Goal: Task Accomplishment & Management: Use online tool/utility

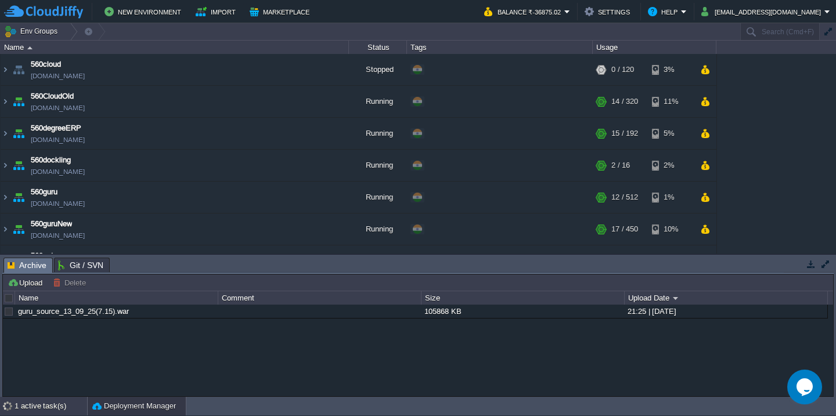
click at [38, 410] on div "1 active task(s)" at bounding box center [51, 406] width 73 height 19
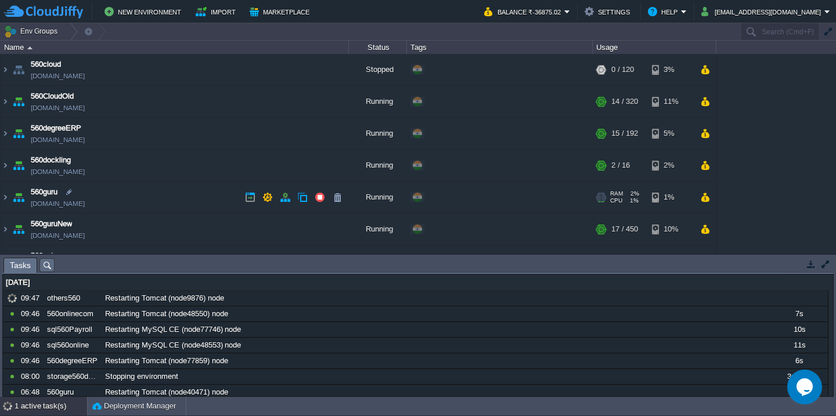
click at [192, 193] on td "560guru [DOMAIN_NAME]" at bounding box center [175, 198] width 348 height 32
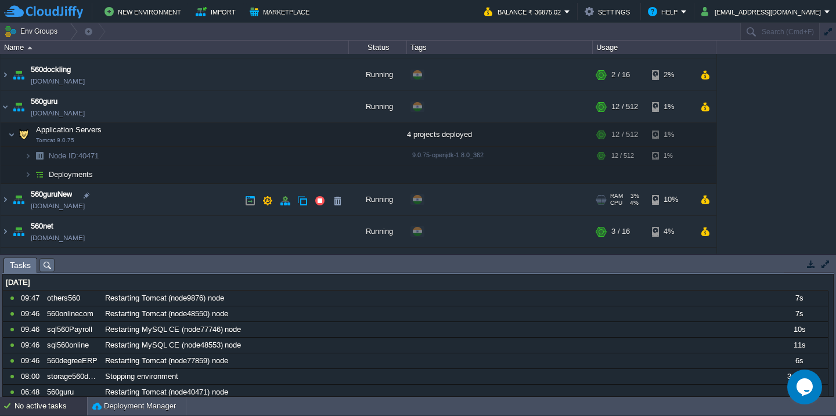
scroll to position [91, 0]
click at [183, 207] on td "560guruNew [DOMAIN_NAME]" at bounding box center [175, 199] width 348 height 32
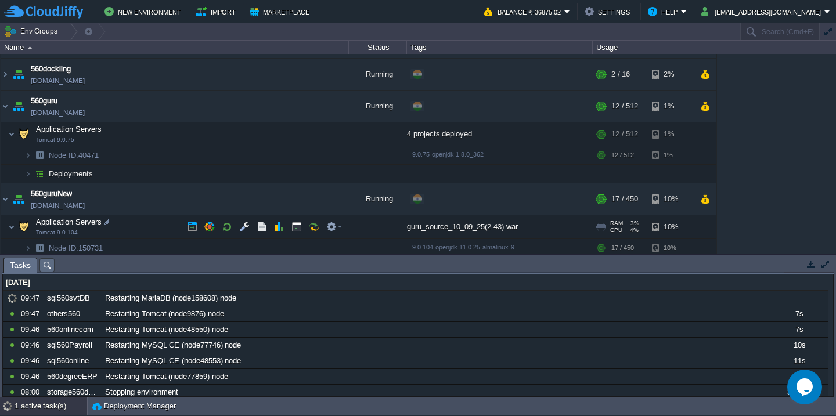
scroll to position [164, 0]
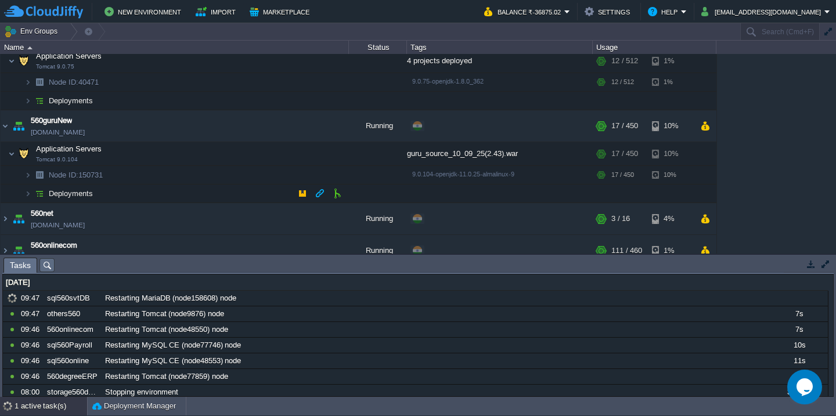
click at [180, 192] on td "Deployments" at bounding box center [175, 194] width 348 height 19
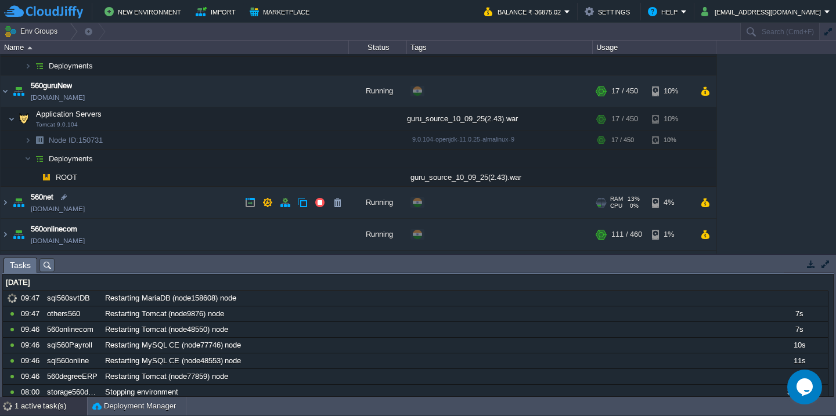
scroll to position [212, 0]
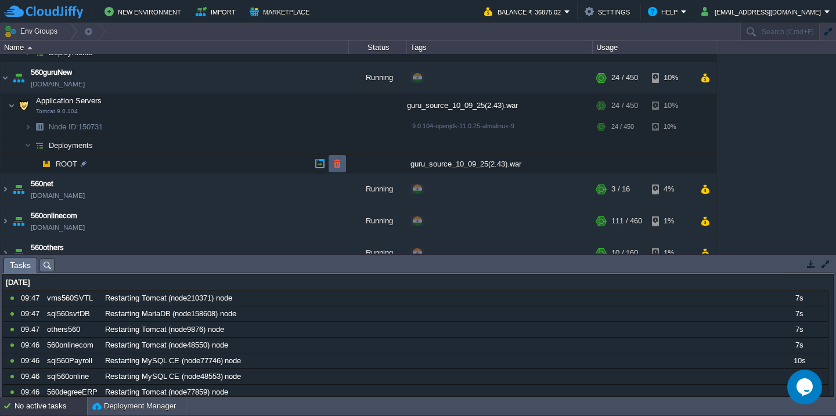
click at [341, 165] on button "button" at bounding box center [337, 163] width 10 height 10
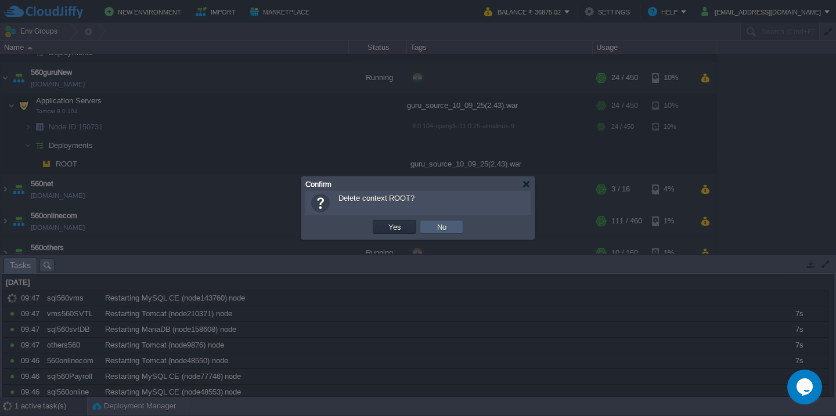
click at [438, 226] on button "No" at bounding box center [442, 227] width 16 height 10
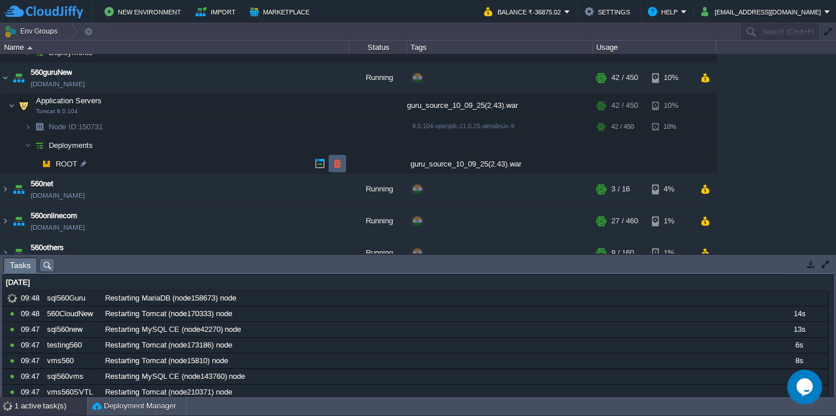
click at [338, 163] on button "button" at bounding box center [337, 163] width 10 height 10
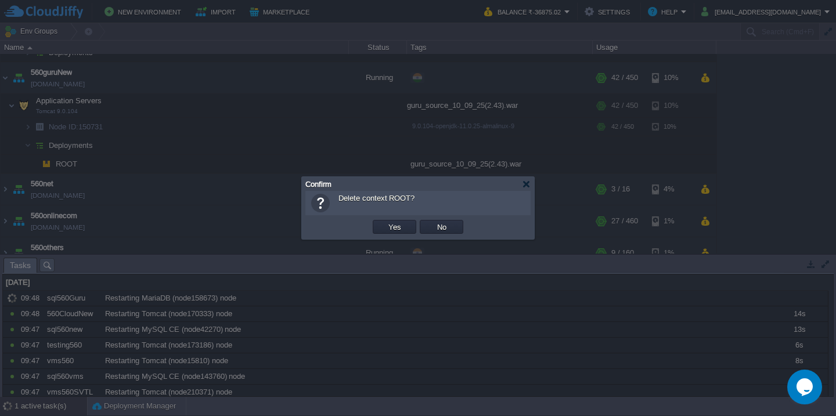
click at [385, 222] on button "Yes" at bounding box center [395, 227] width 20 height 10
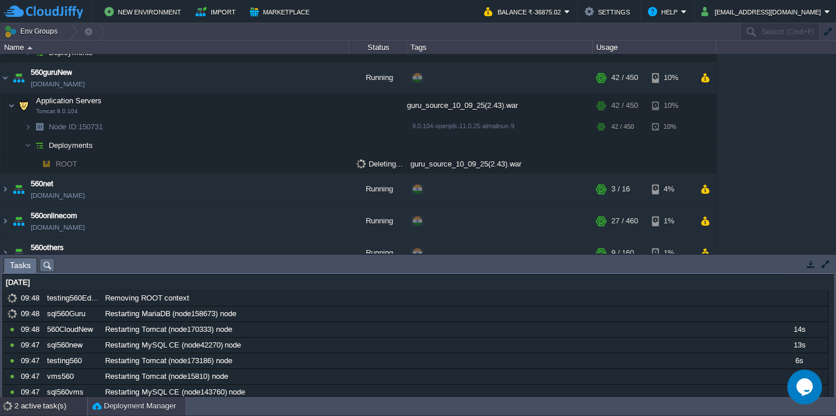
click at [129, 405] on button "Deployment Manager" at bounding box center [134, 407] width 84 height 12
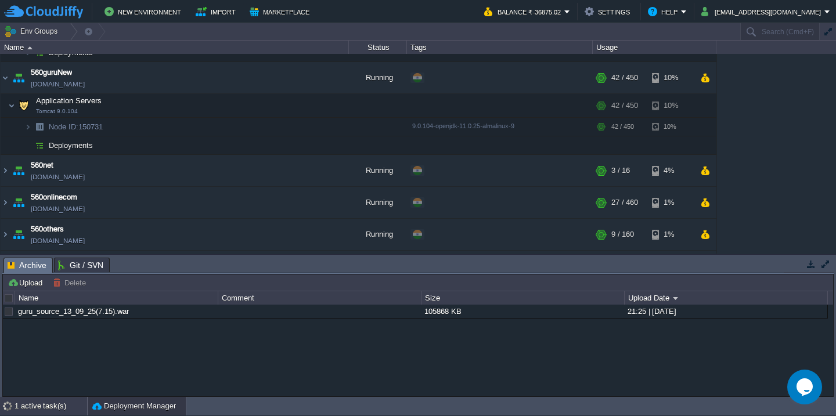
click at [18, 406] on div "1 active task(s)" at bounding box center [51, 406] width 73 height 19
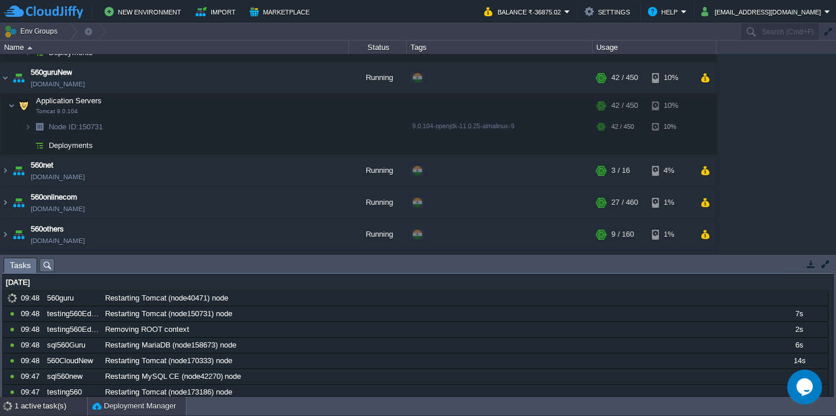
click at [117, 405] on button "Deployment Manager" at bounding box center [134, 407] width 84 height 12
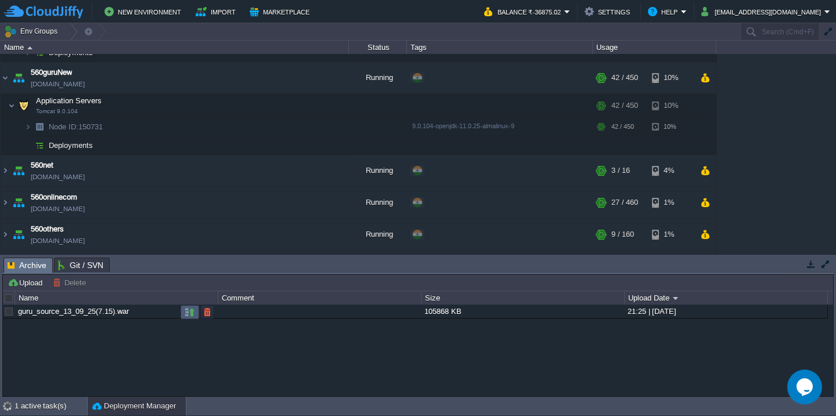
click at [194, 311] on button "button" at bounding box center [190, 312] width 10 height 10
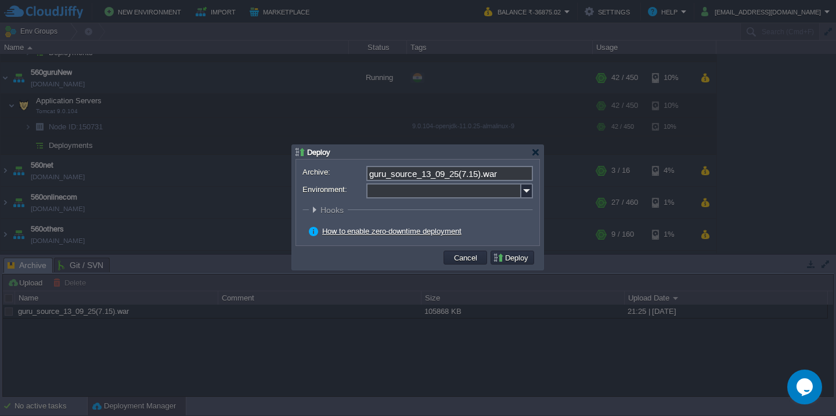
click at [391, 191] on input "Environment:" at bounding box center [443, 190] width 155 height 15
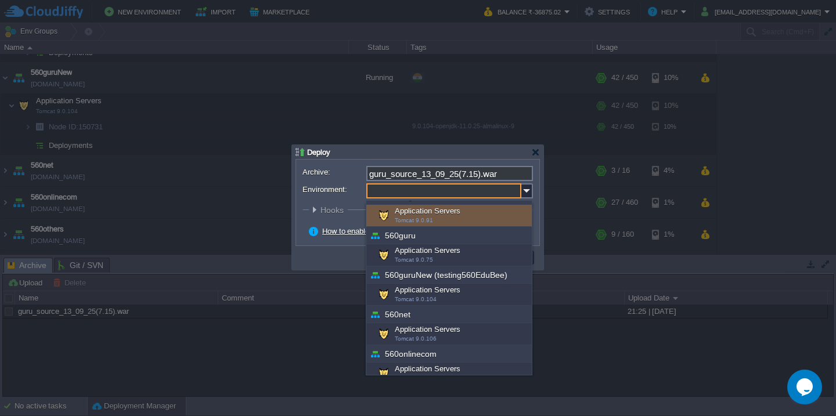
scroll to position [101, 0]
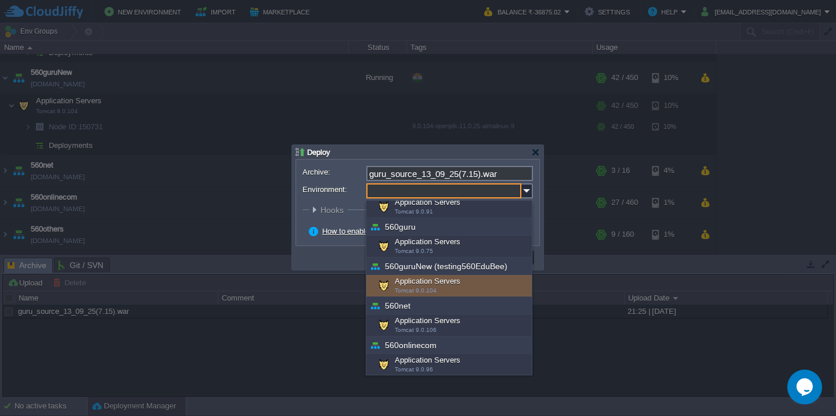
click at [431, 284] on div "Application Servers Tomcat 9.0.104" at bounding box center [448, 286] width 165 height 22
type input "Application Servers (560guruNew (testing560EduBee))"
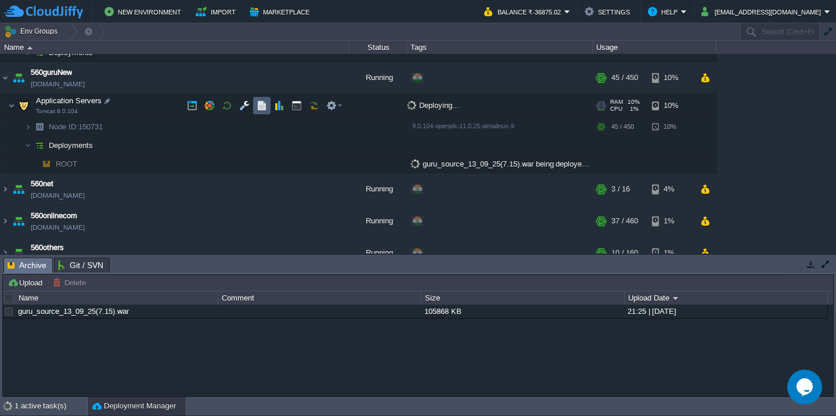
click at [261, 105] on button "button" at bounding box center [262, 105] width 10 height 10
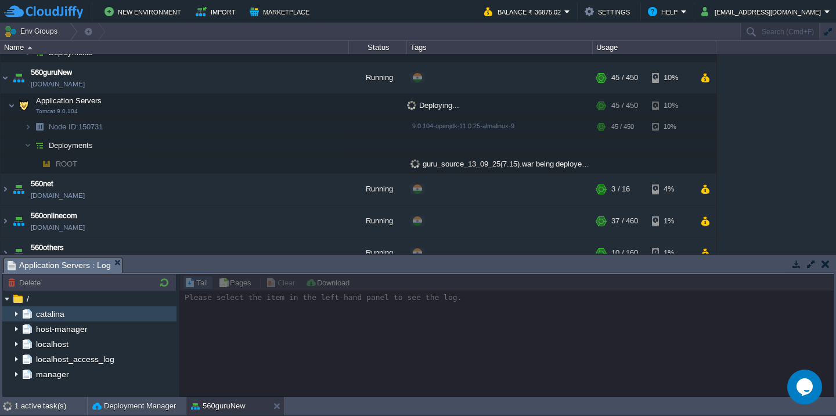
click at [15, 313] on img at bounding box center [16, 314] width 9 height 15
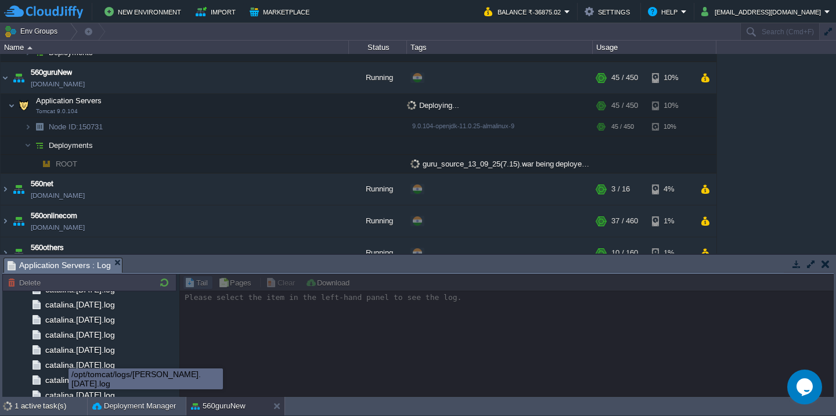
scroll to position [1374, 0]
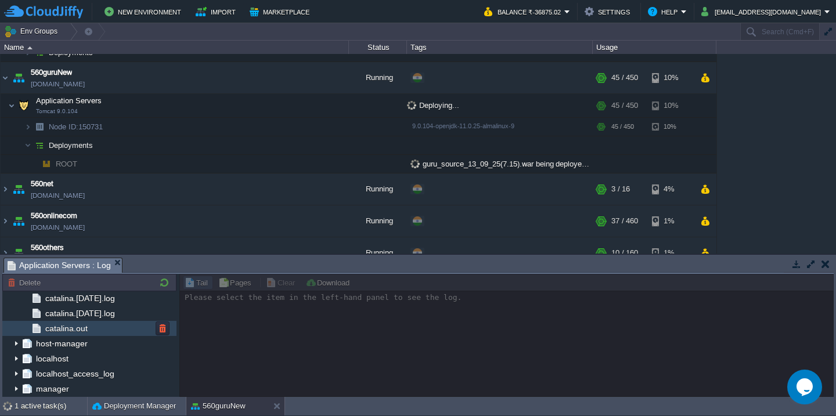
click at [96, 329] on div "catalina.out" at bounding box center [89, 328] width 174 height 15
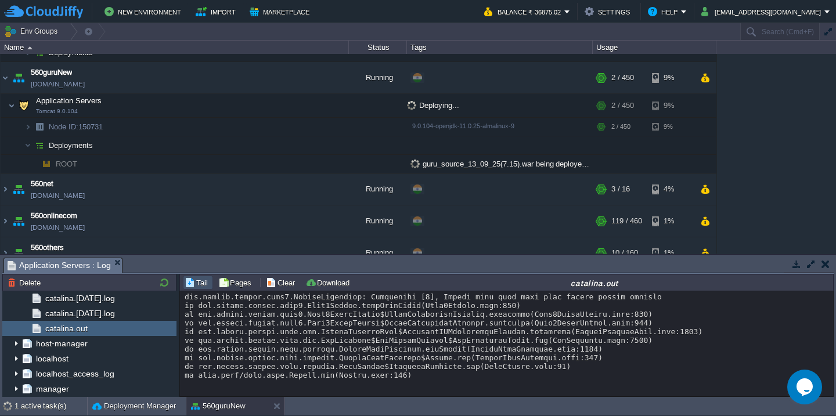
scroll to position [11862, 0]
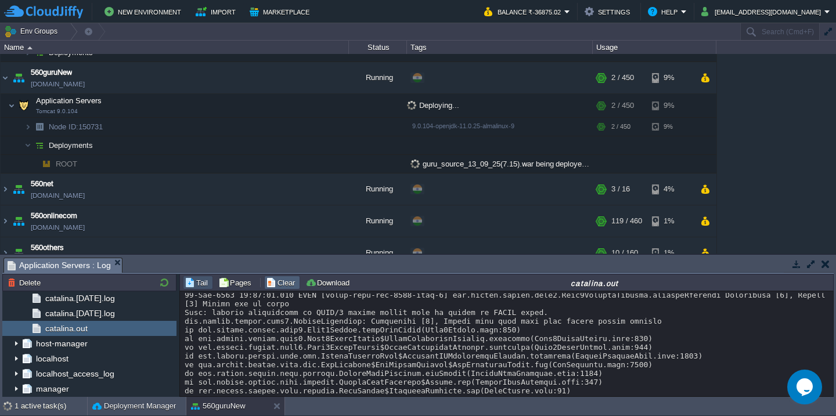
click at [282, 283] on button "Clear" at bounding box center [282, 282] width 33 height 10
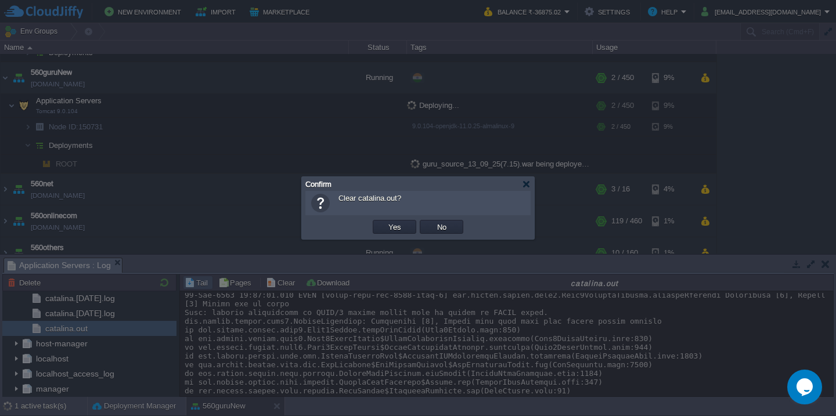
click at [385, 222] on button "Yes" at bounding box center [395, 227] width 20 height 10
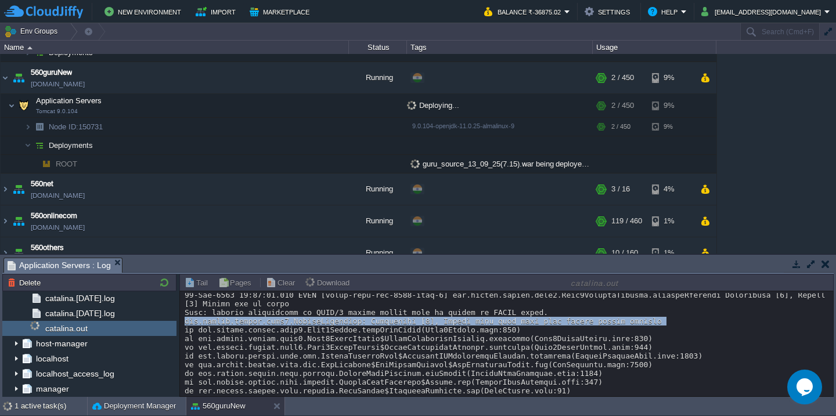
scroll to position [0, 0]
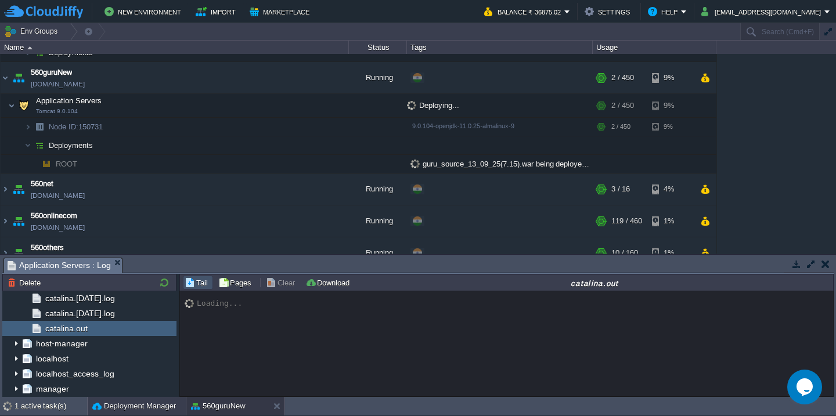
click at [118, 408] on button "Deployment Manager" at bounding box center [134, 407] width 84 height 12
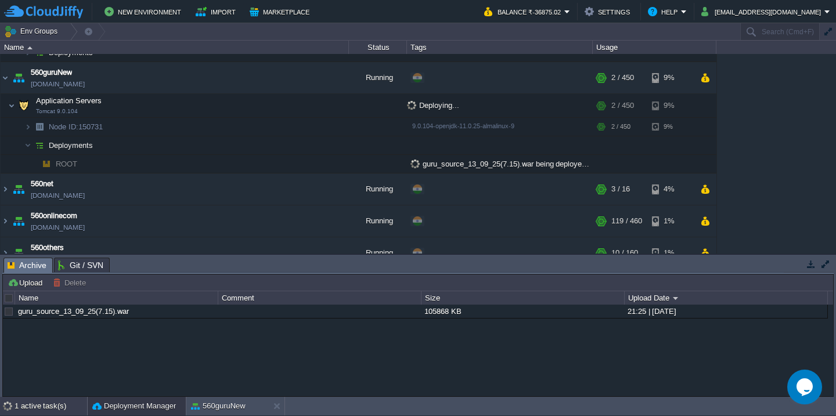
click at [33, 407] on div "1 active task(s)" at bounding box center [51, 406] width 73 height 19
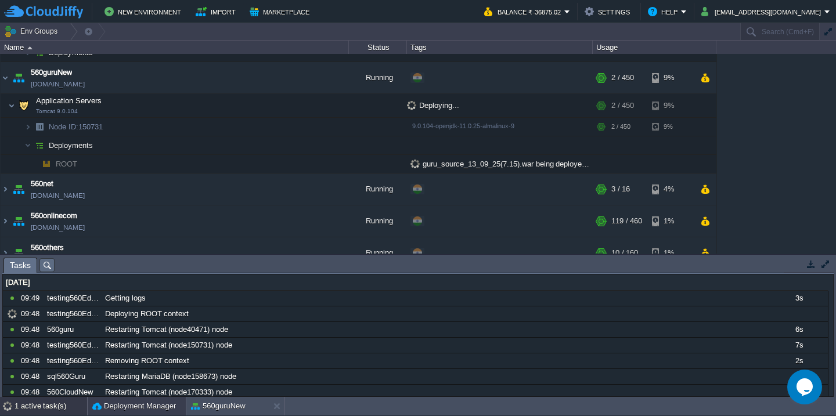
click at [138, 403] on button "Deployment Manager" at bounding box center [134, 407] width 84 height 12
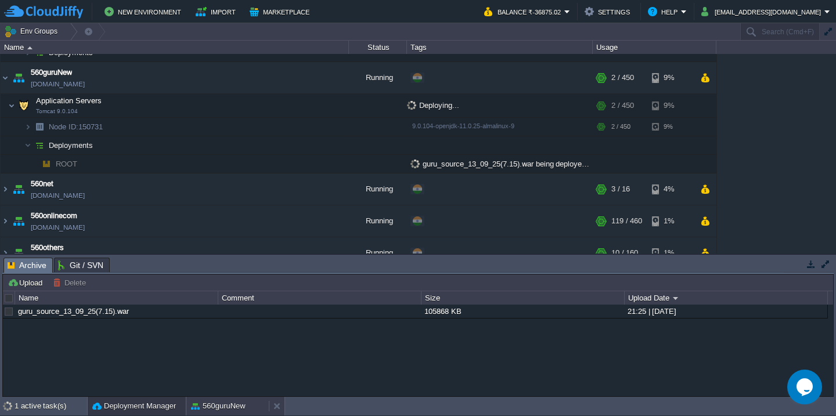
click at [199, 405] on button "560guruNew" at bounding box center [218, 407] width 55 height 12
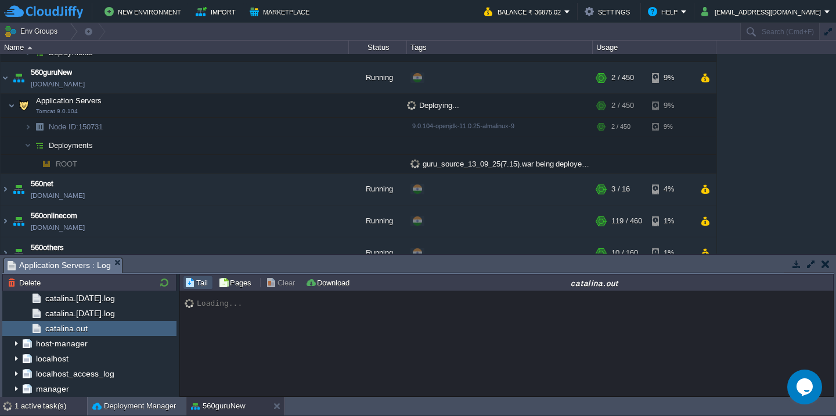
click at [30, 399] on div "1 active task(s)" at bounding box center [51, 406] width 73 height 19
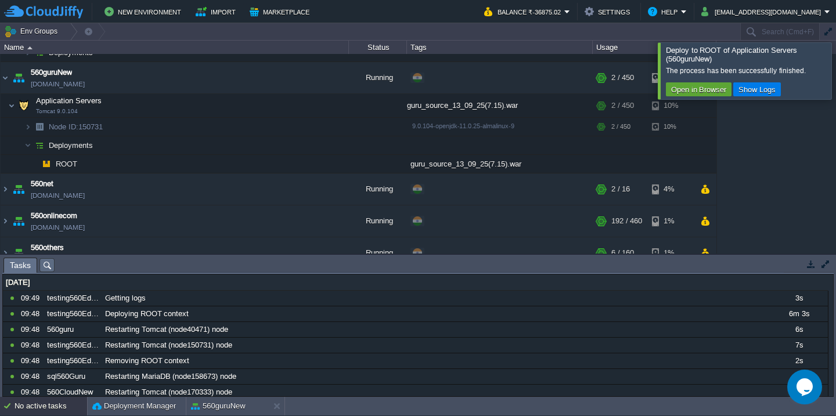
click at [835, 60] on div at bounding box center [850, 70] width 0 height 56
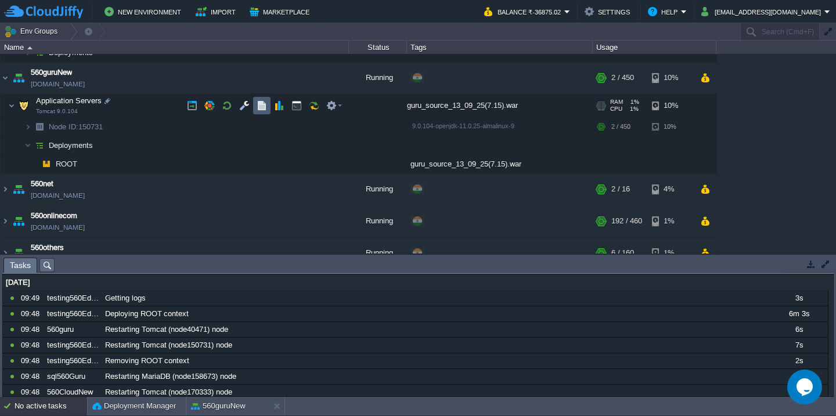
click at [263, 112] on td at bounding box center [261, 105] width 17 height 17
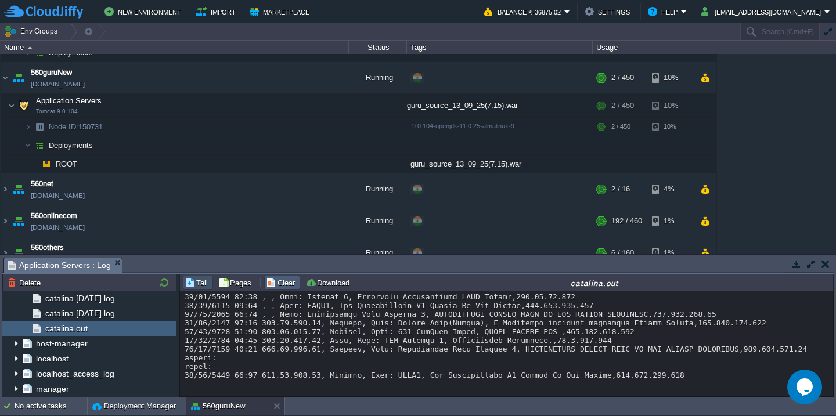
click at [283, 282] on button "Clear" at bounding box center [282, 282] width 33 height 10
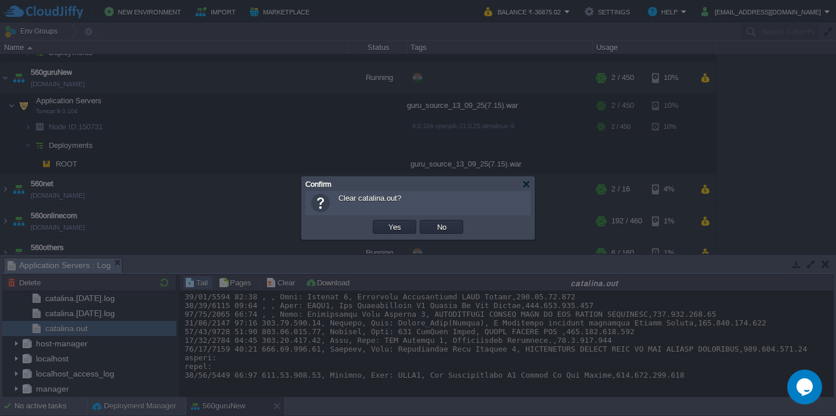
click at [385, 222] on button "Yes" at bounding box center [395, 227] width 20 height 10
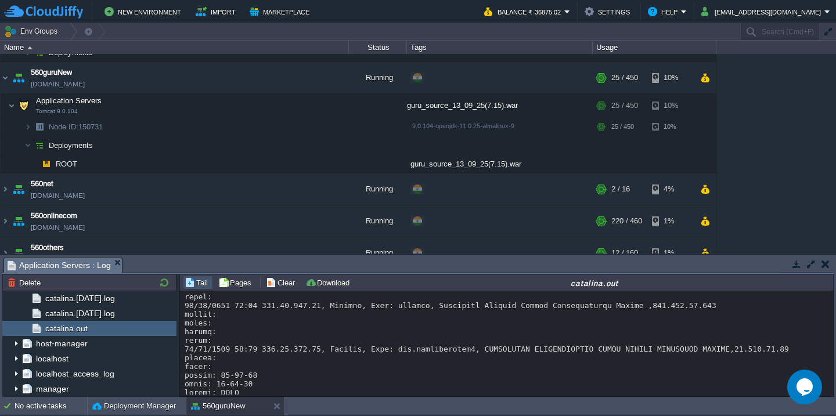
scroll to position [800, 0]
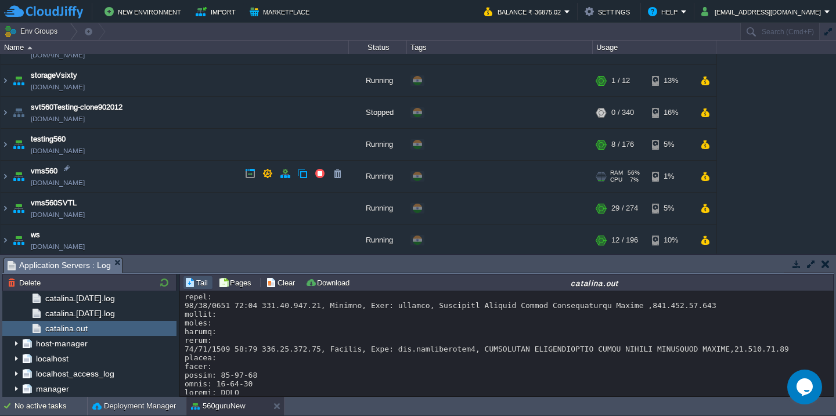
click at [178, 172] on td "vms560 [DOMAIN_NAME]" at bounding box center [175, 177] width 348 height 32
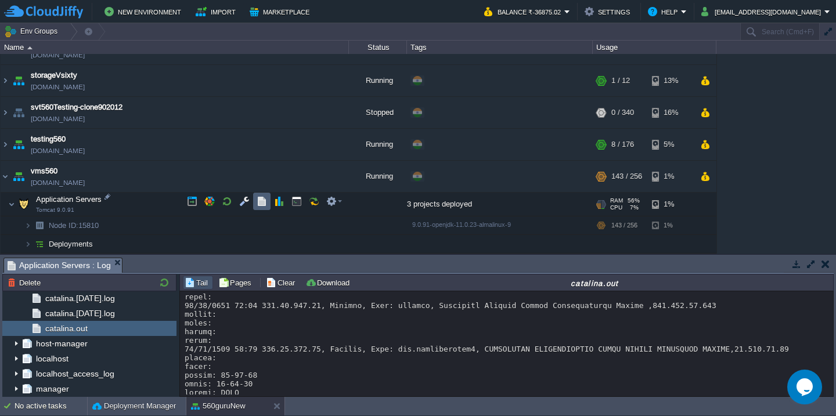
click at [264, 200] on button "button" at bounding box center [262, 201] width 10 height 10
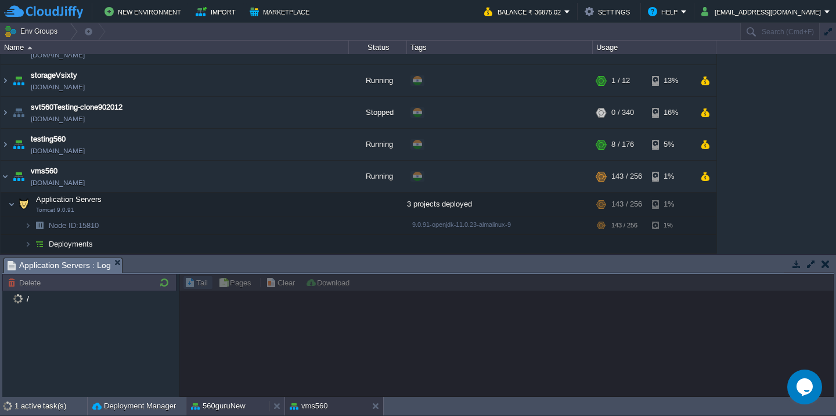
click at [216, 410] on button "560guruNew" at bounding box center [218, 407] width 55 height 12
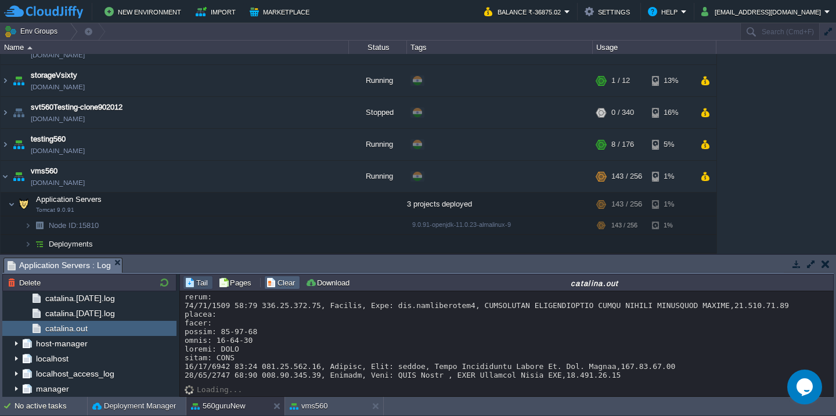
click at [283, 282] on button "Clear" at bounding box center [282, 282] width 33 height 10
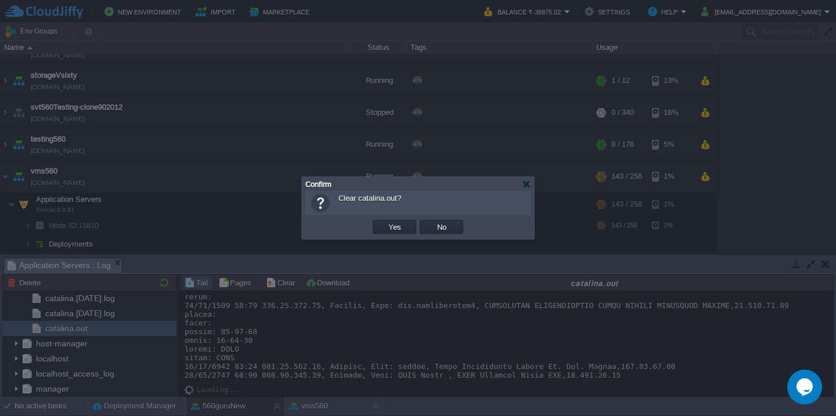
click at [385, 222] on button "Yes" at bounding box center [395, 227] width 20 height 10
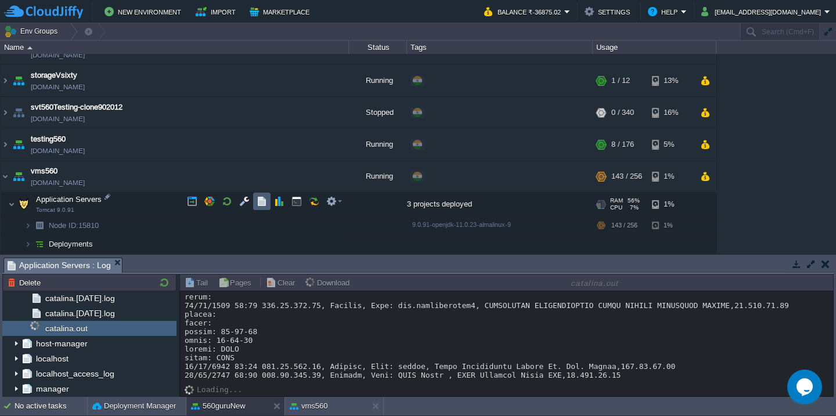
click at [265, 204] on button "button" at bounding box center [262, 201] width 10 height 10
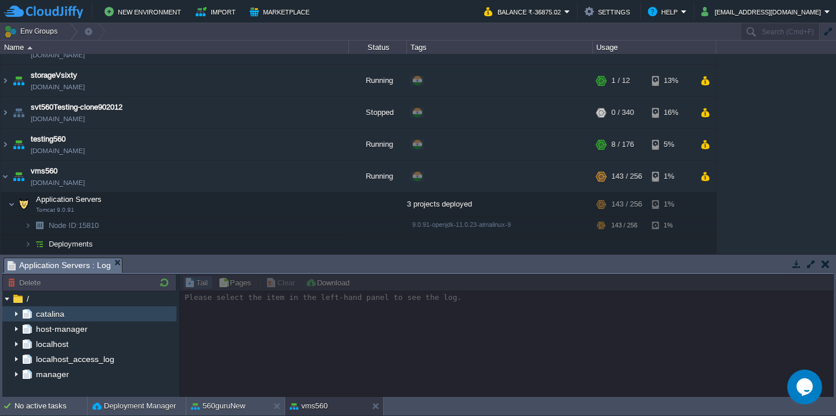
click at [16, 313] on img at bounding box center [16, 314] width 9 height 15
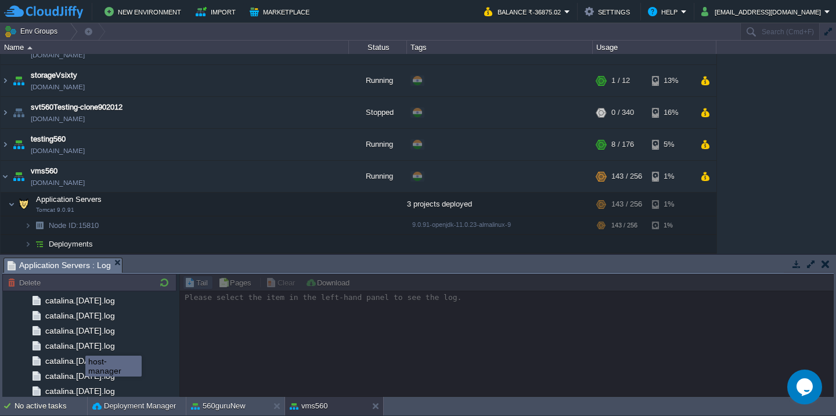
scroll to position [1374, 0]
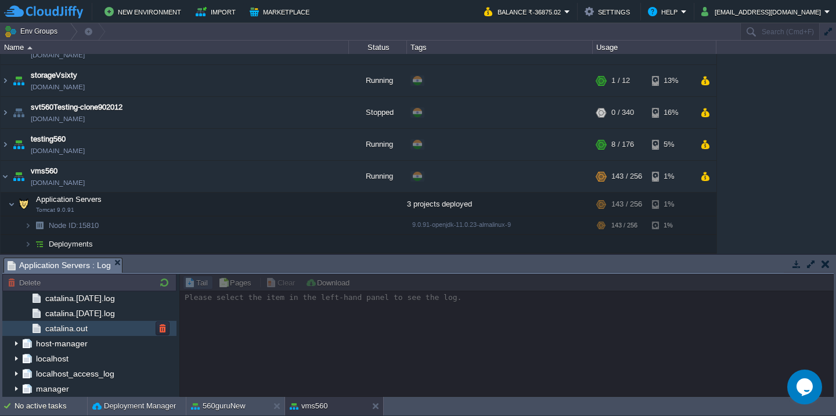
click at [100, 330] on div "catalina.out" at bounding box center [89, 328] width 174 height 15
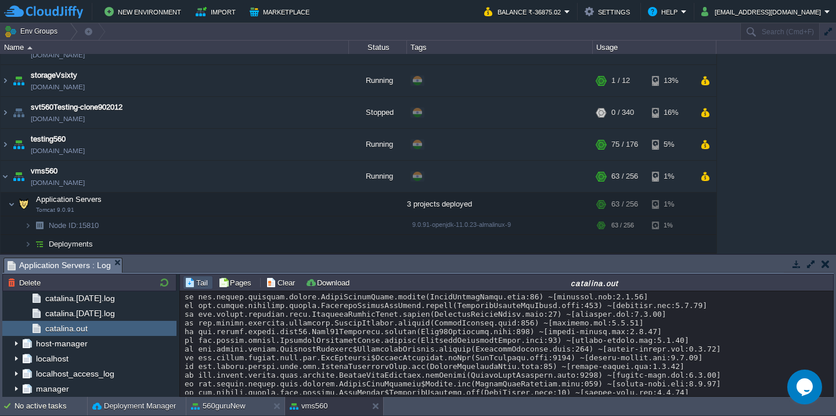
scroll to position [19175, 0]
